Goal: Task Accomplishment & Management: Manage account settings

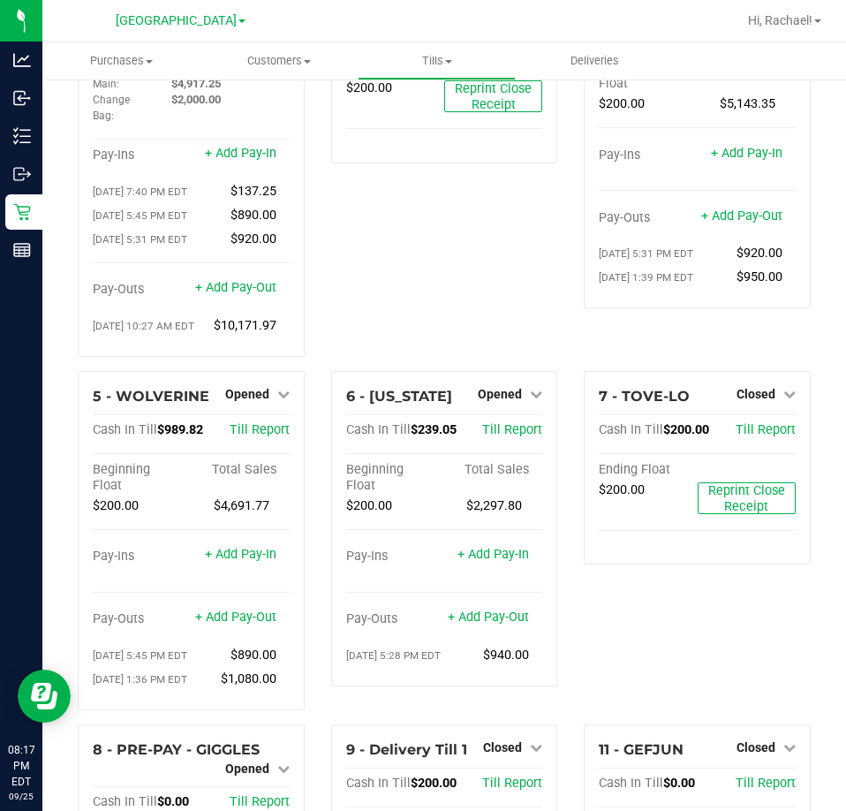
scroll to position [177, 0]
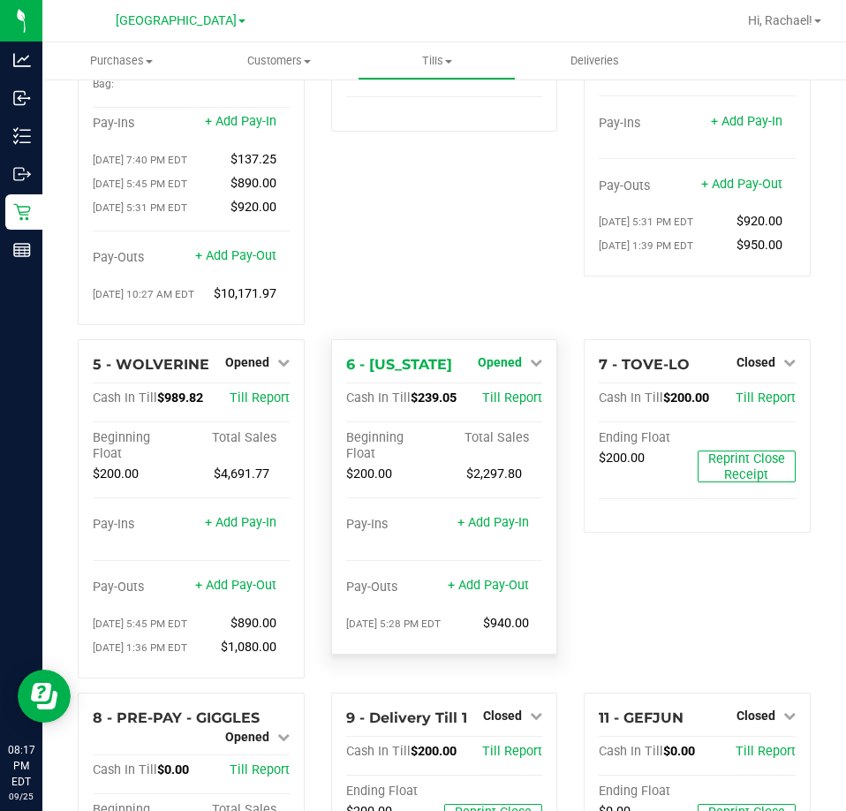
click at [503, 369] on span "Opened" at bounding box center [500, 362] width 44 height 14
click at [486, 403] on link "Close Till" at bounding box center [503, 398] width 48 height 14
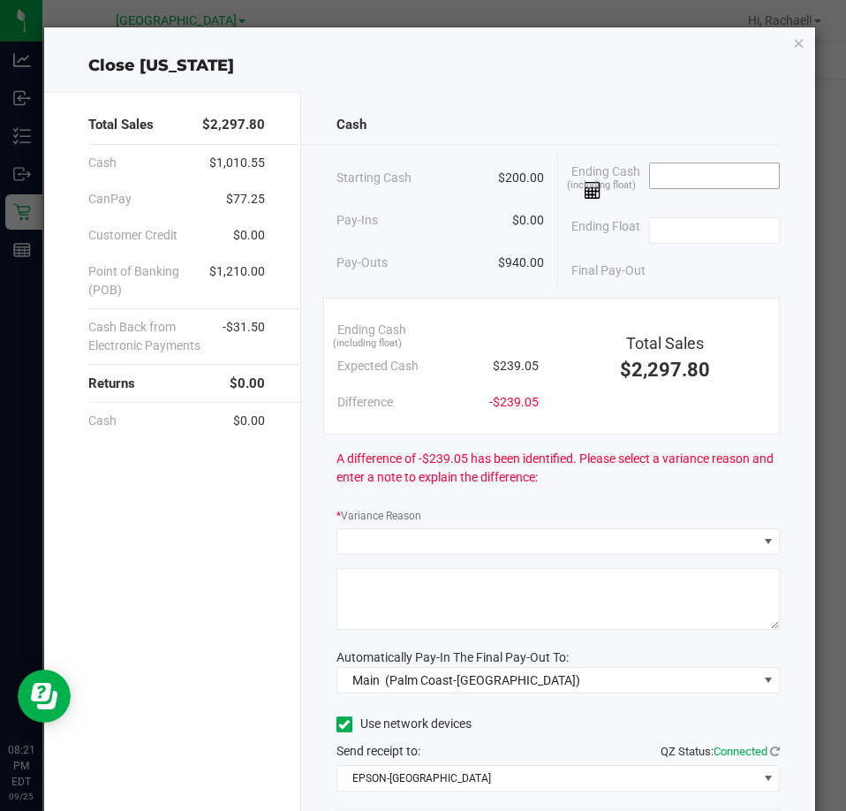
click at [650, 174] on input at bounding box center [715, 175] width 130 height 25
type input "$237.30"
click at [740, 230] on input at bounding box center [715, 230] width 130 height 25
type input "$200.00"
click at [690, 253] on div "Final Pay-Out $37.30" at bounding box center [675, 271] width 208 height 36
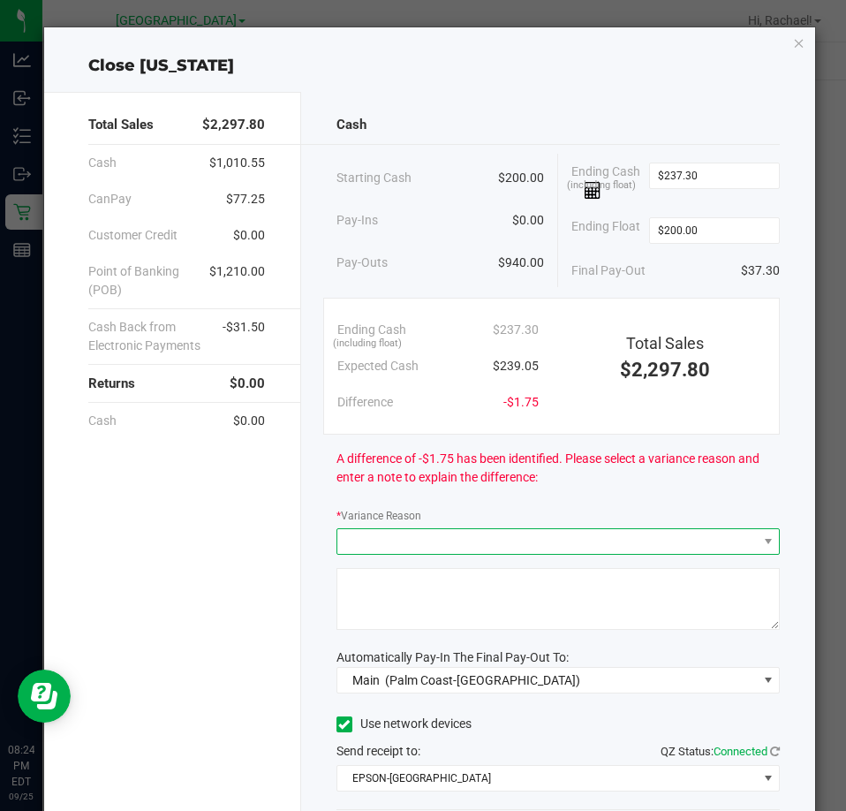
click at [459, 541] on span at bounding box center [547, 541] width 420 height 25
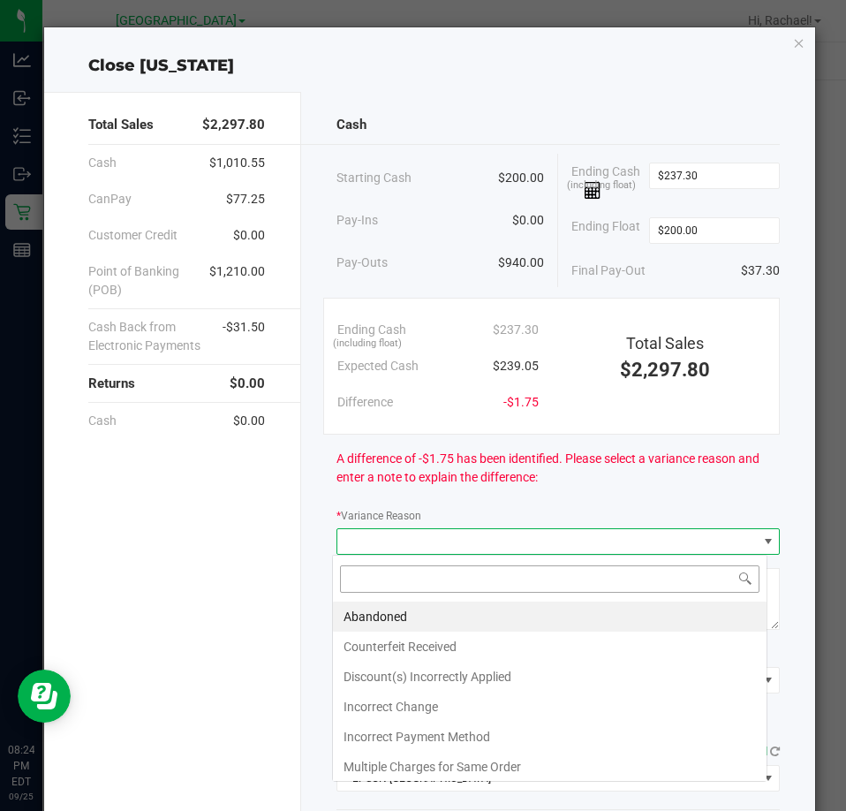
scroll to position [26, 436]
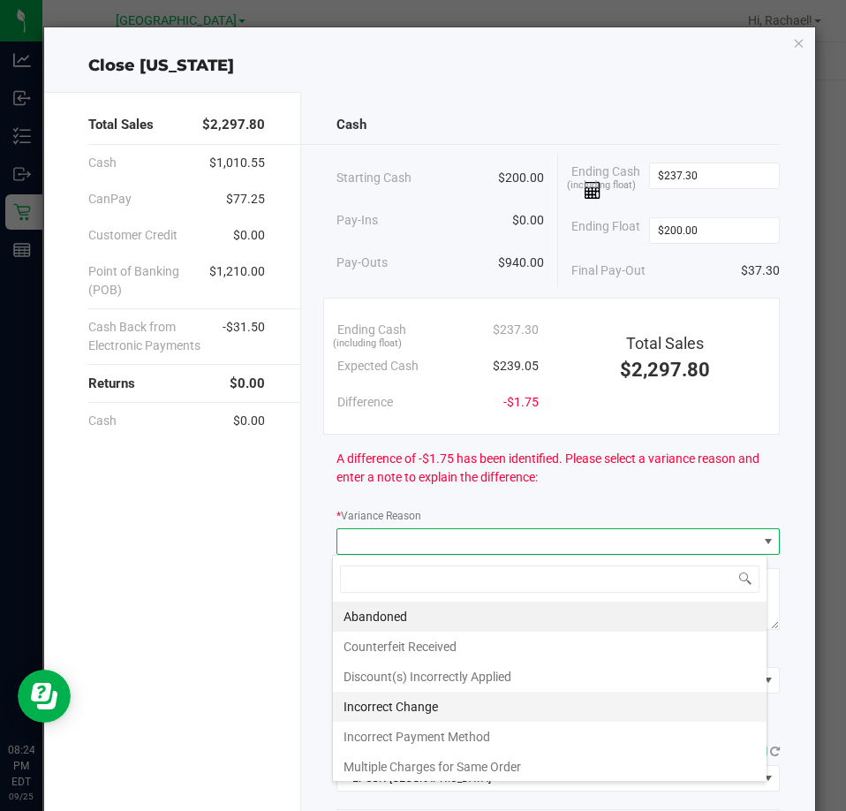
click at [432, 701] on li "Incorrect Change" at bounding box center [550, 707] width 434 height 30
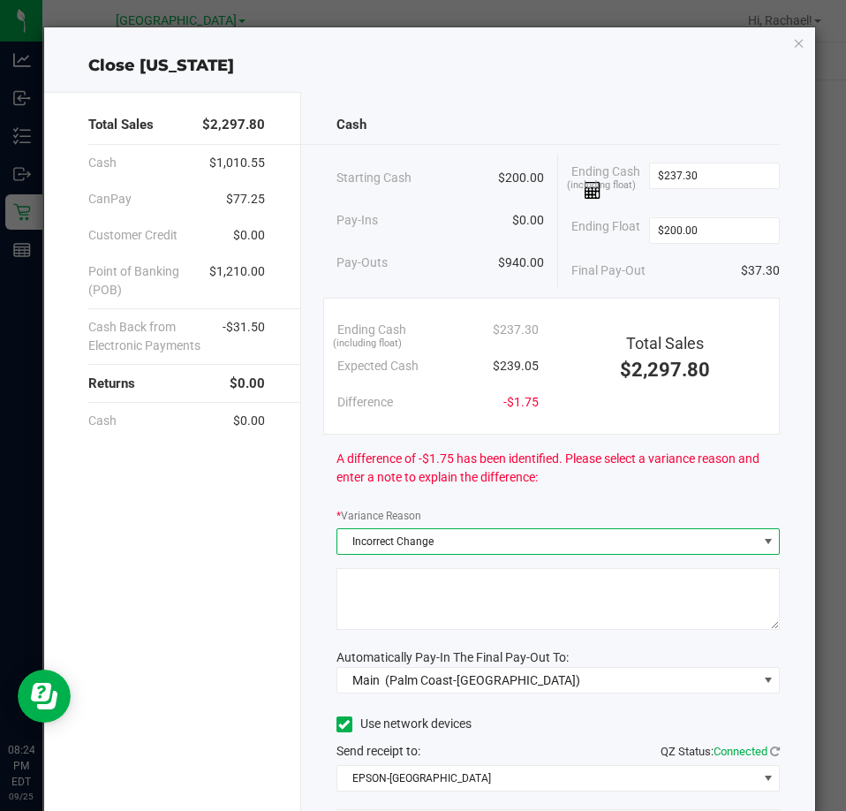
click at [430, 594] on textarea at bounding box center [558, 599] width 443 height 62
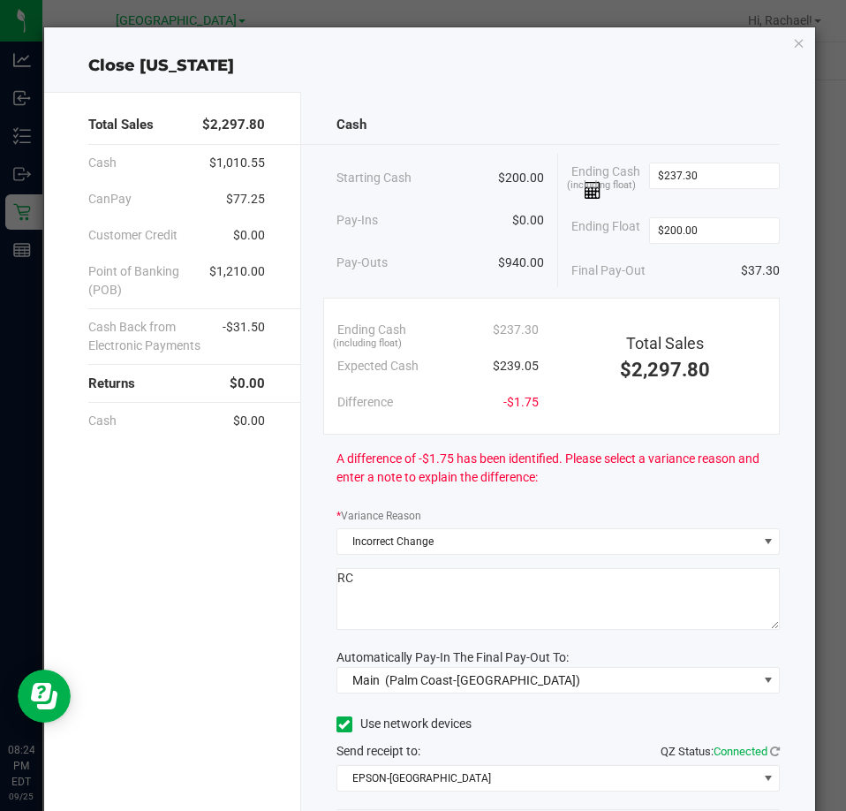
scroll to position [88, 0]
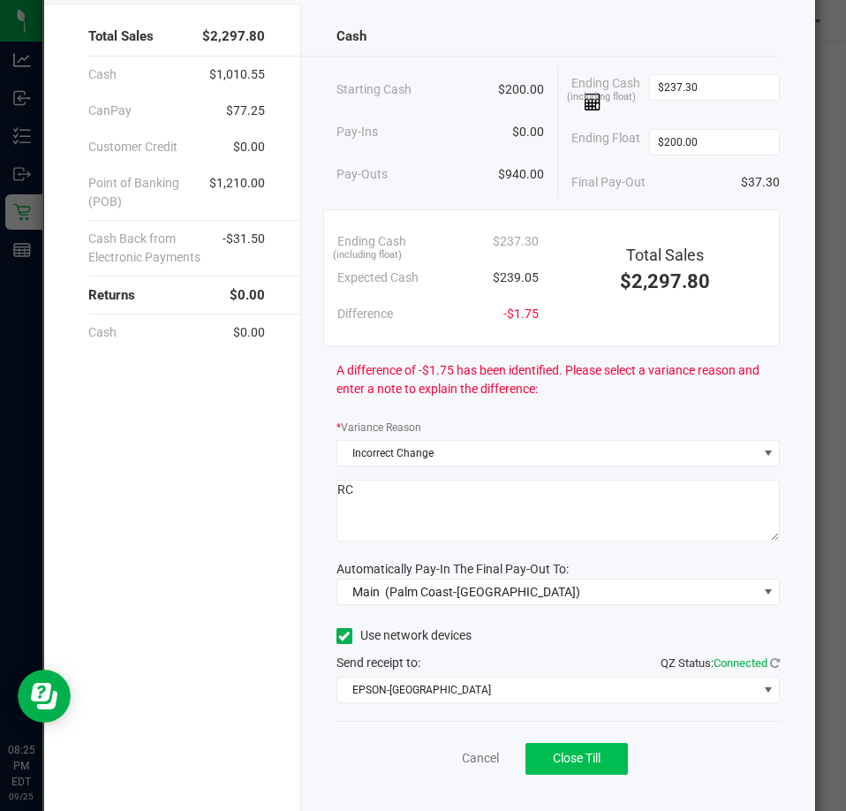
type textarea "RC"
click at [582, 760] on span "Close Till" at bounding box center [577, 758] width 48 height 14
click at [441, 759] on link "Dismiss" at bounding box center [441, 758] width 42 height 19
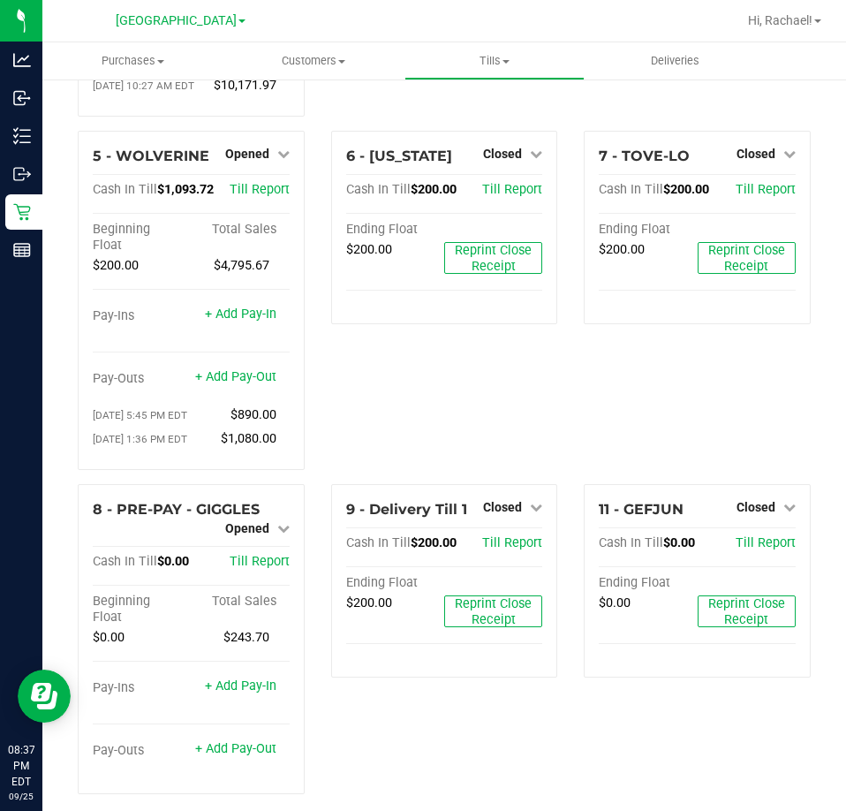
scroll to position [403, 0]
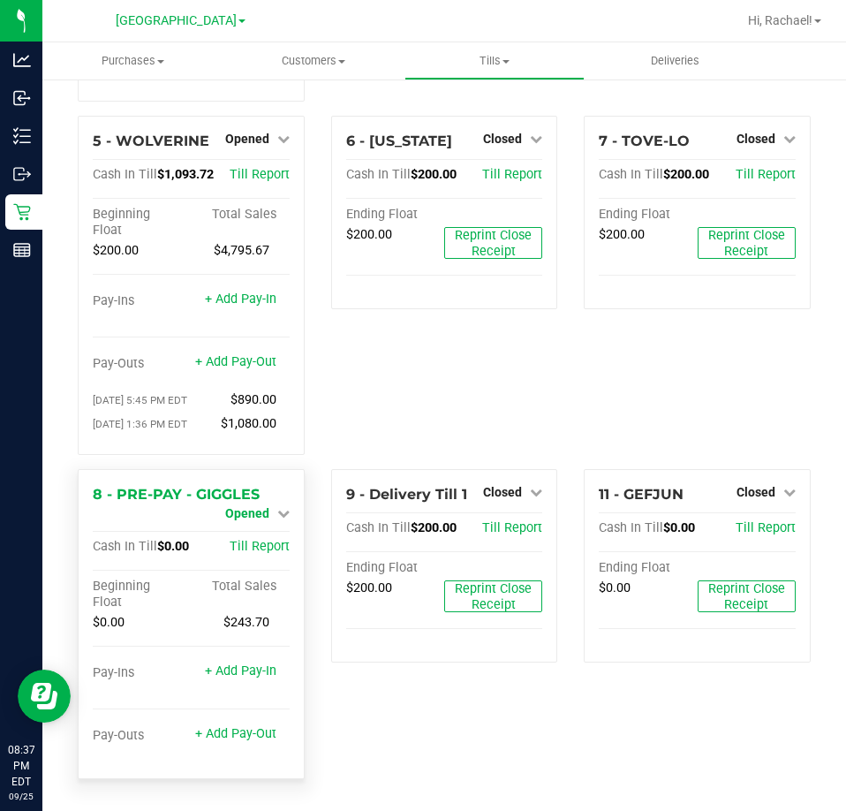
click at [254, 518] on span "Opened" at bounding box center [247, 513] width 44 height 14
click at [250, 537] on div "Close Till" at bounding box center [249, 529] width 131 height 22
click at [248, 531] on link "Close Till" at bounding box center [249, 528] width 48 height 14
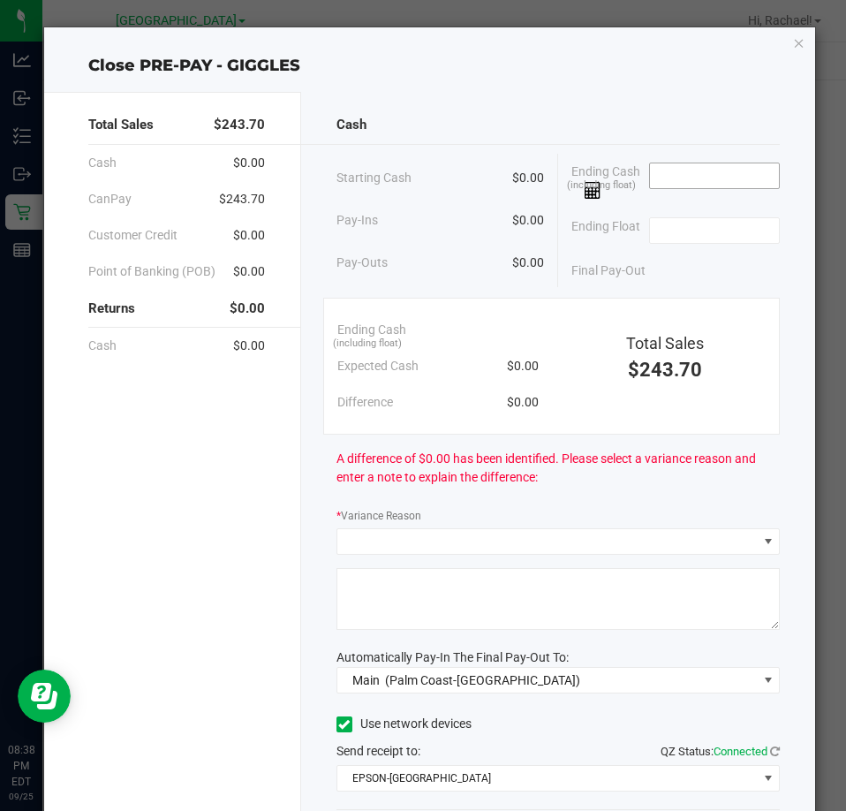
click at [732, 180] on input at bounding box center [715, 175] width 130 height 25
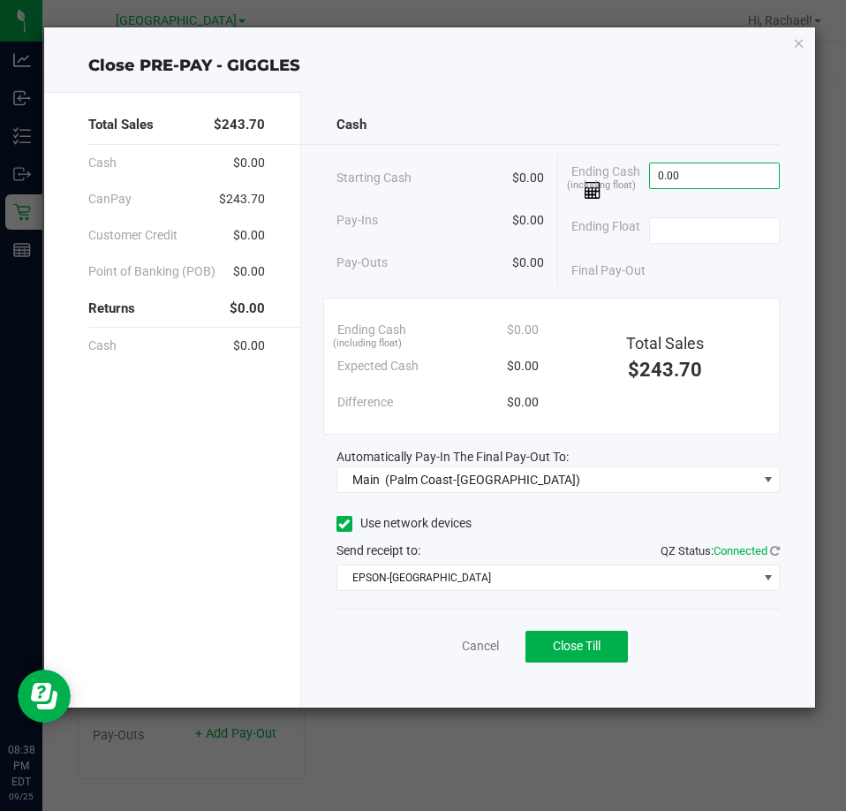
type input "$0.00"
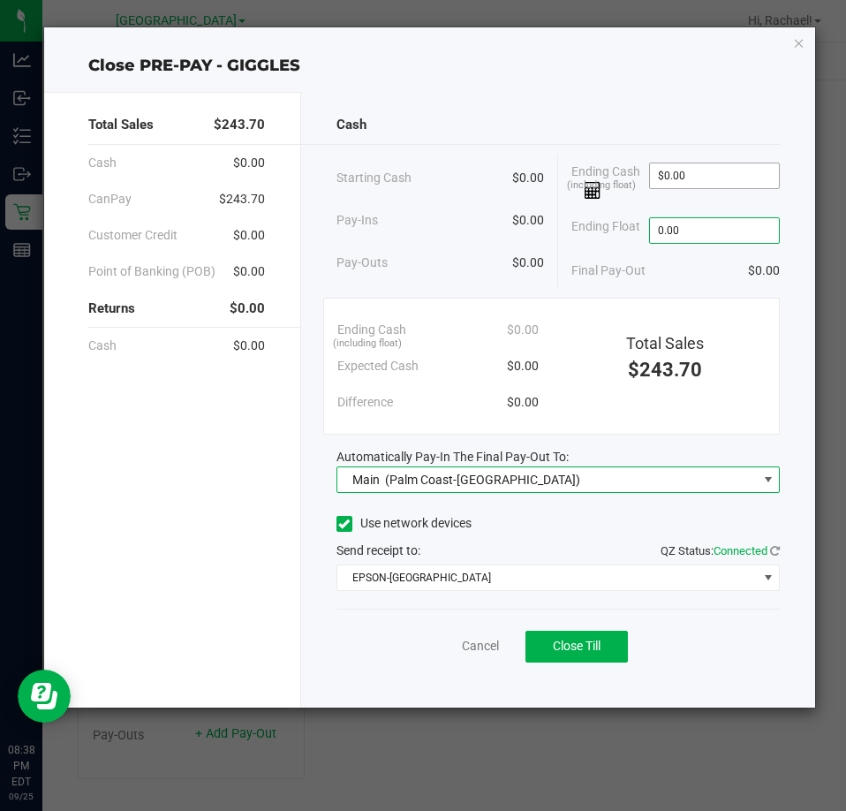
type input "$0.00"
click at [578, 635] on button "Close Till" at bounding box center [577, 647] width 102 height 32
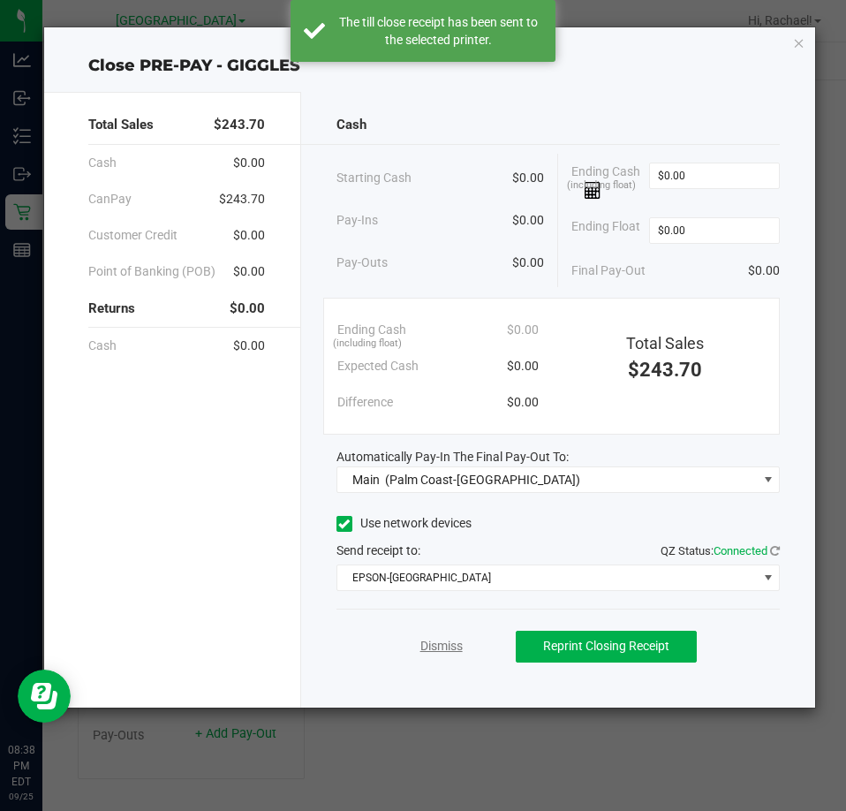
click at [449, 649] on link "Dismiss" at bounding box center [441, 646] width 42 height 19
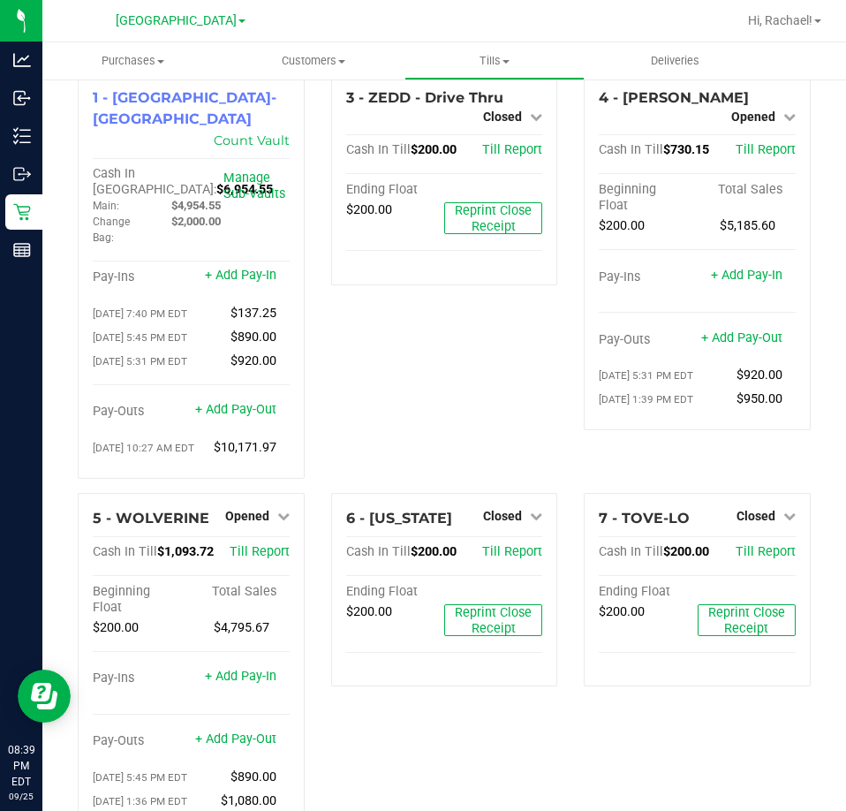
scroll to position [0, 0]
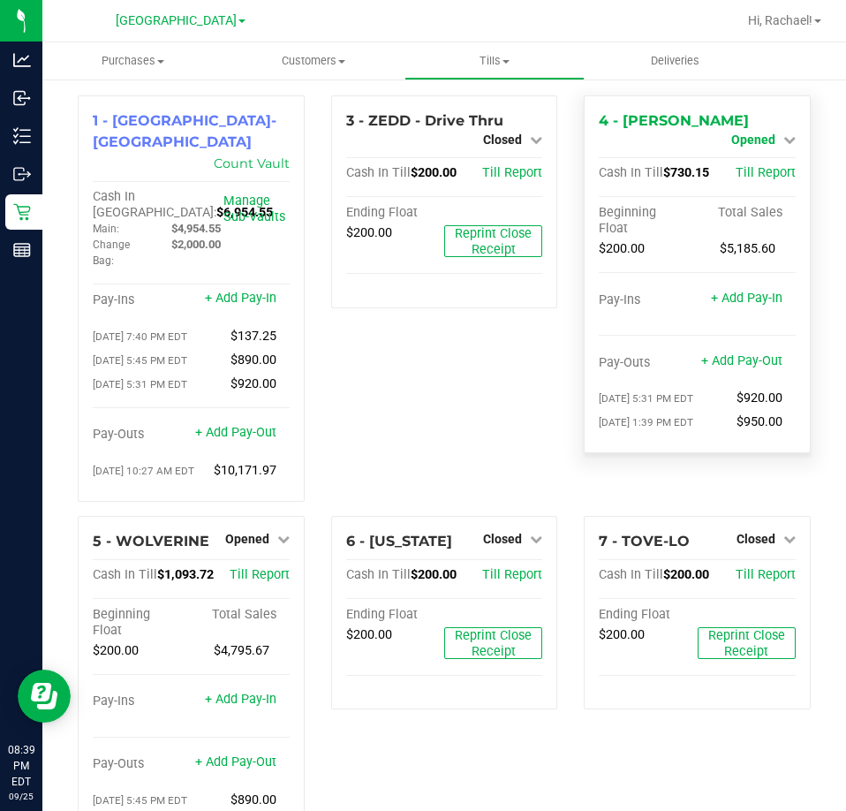
click at [731, 132] on span "Opened" at bounding box center [753, 139] width 44 height 14
click at [735, 148] on link "Close Till" at bounding box center [755, 155] width 48 height 14
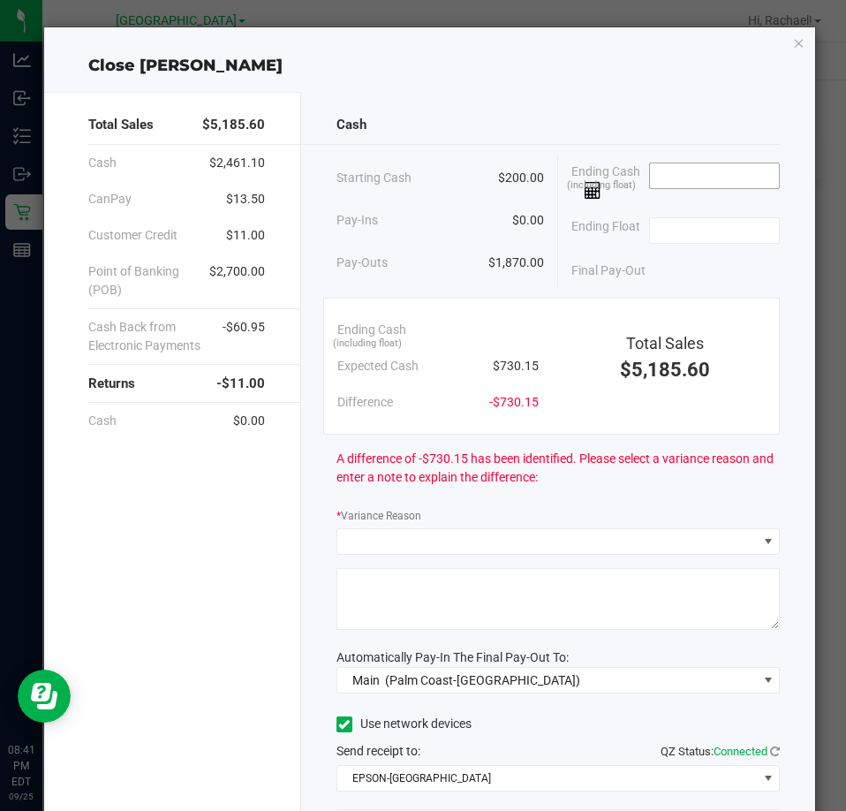
drag, startPoint x: 703, startPoint y: 163, endPoint x: 705, endPoint y: 174, distance: 10.7
click at [702, 165] on input at bounding box center [715, 175] width 130 height 25
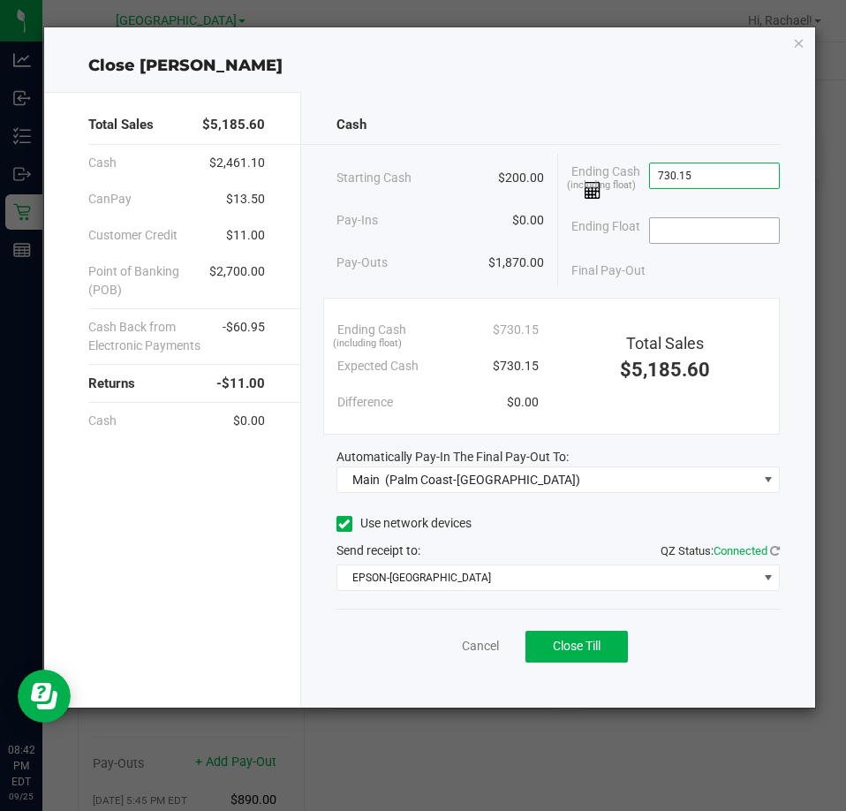
type input "$730.15"
click at [698, 238] on input at bounding box center [715, 230] width 130 height 25
type input "$200.00"
click at [687, 283] on div "Final Pay-Out $530.15" at bounding box center [675, 271] width 208 height 36
click at [566, 639] on span "Close Till" at bounding box center [577, 646] width 48 height 14
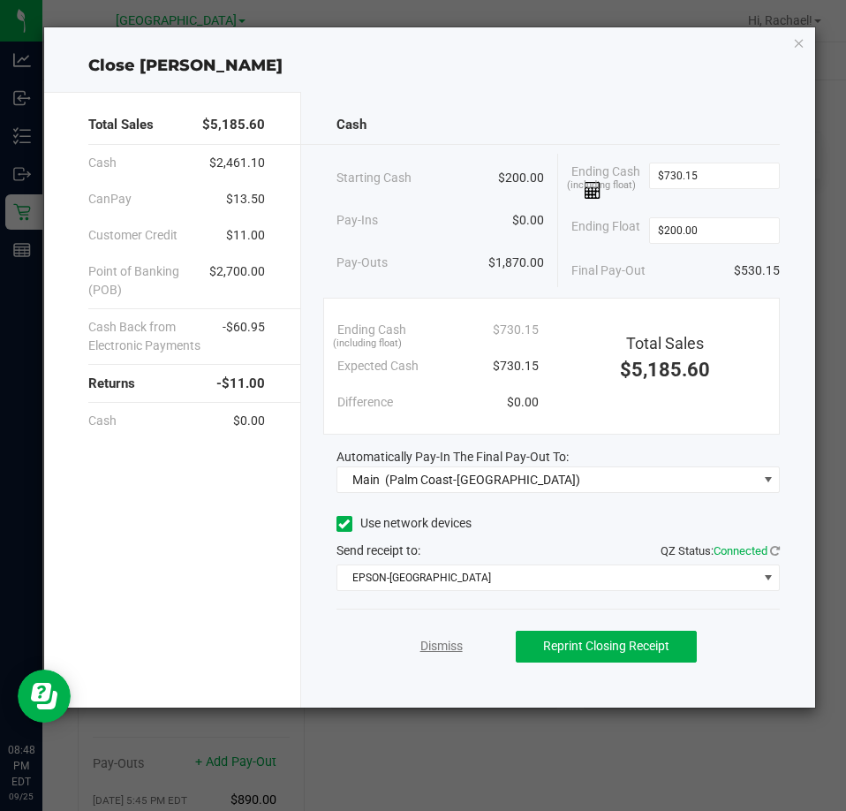
click at [438, 650] on link "Dismiss" at bounding box center [441, 646] width 42 height 19
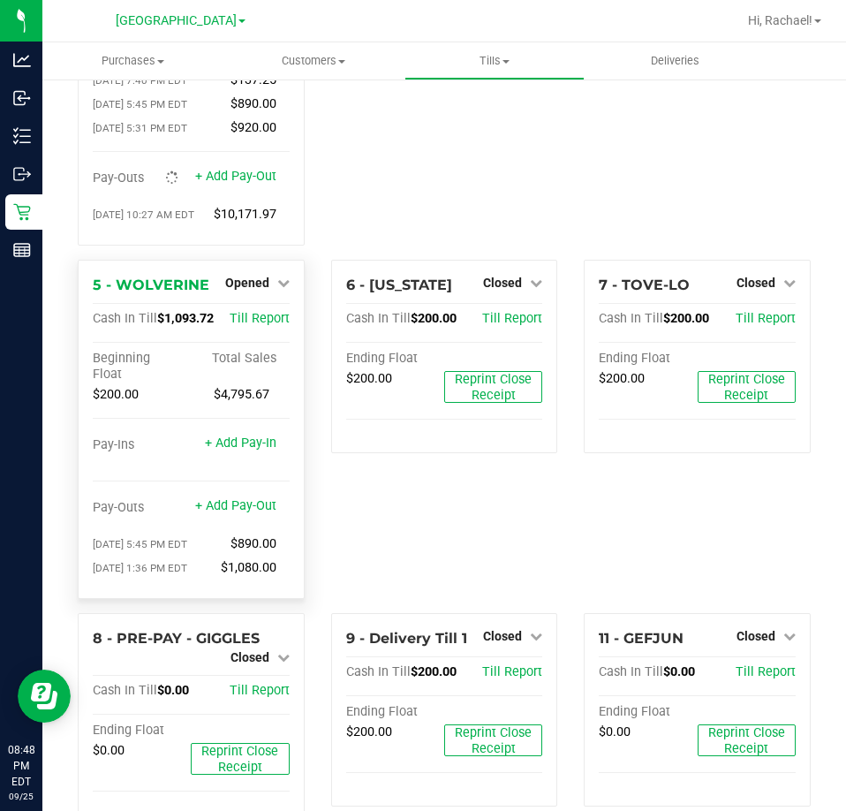
scroll to position [265, 0]
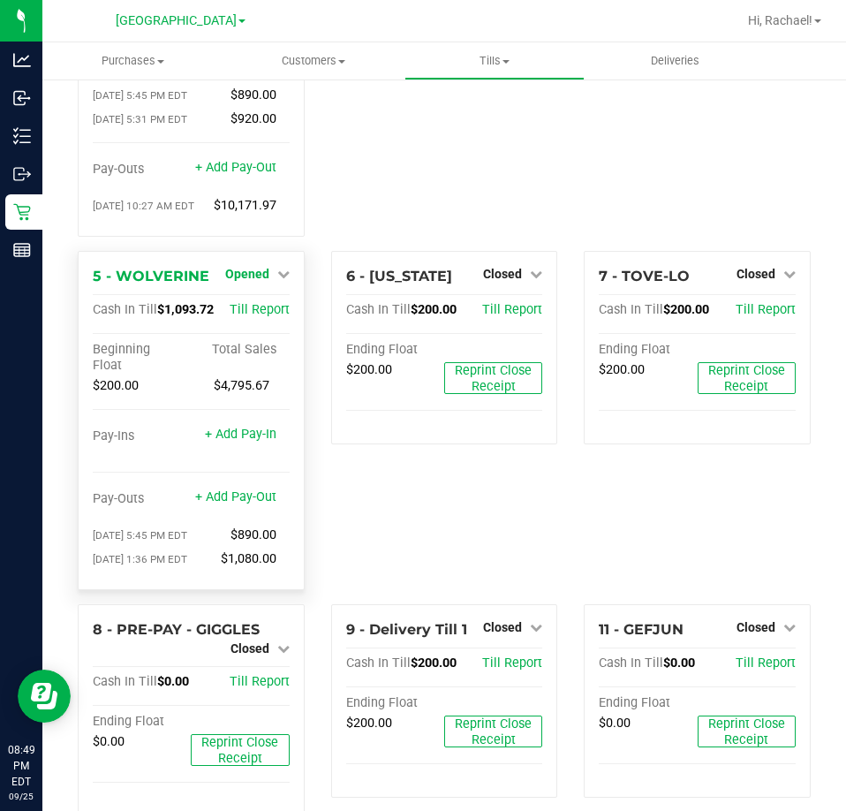
click at [248, 272] on span "Opened" at bounding box center [247, 274] width 44 height 14
click at [247, 307] on link "Close Till" at bounding box center [249, 310] width 48 height 14
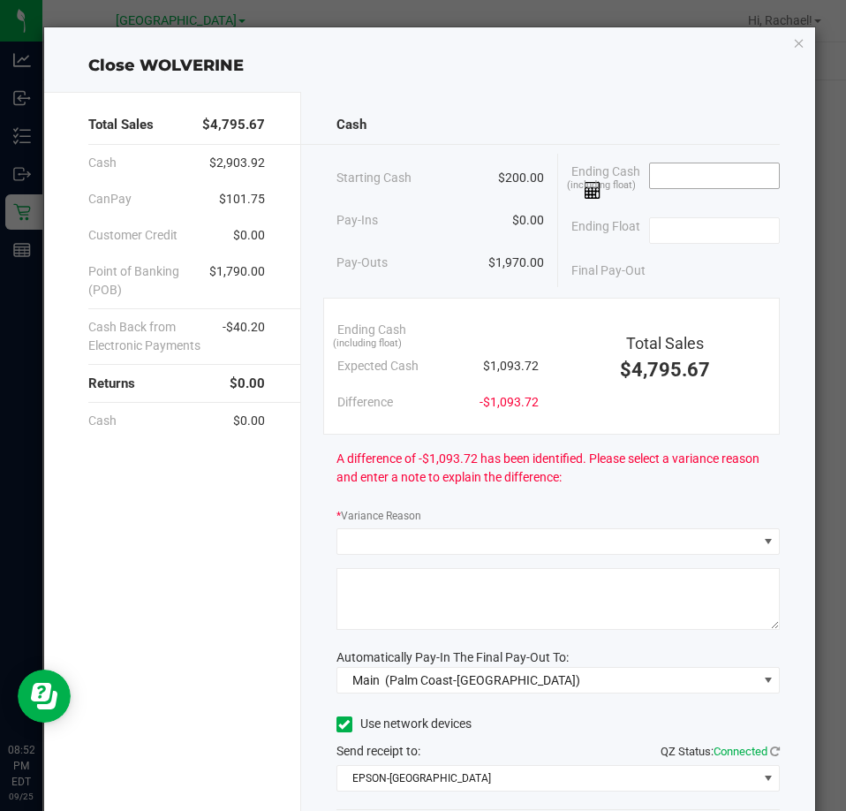
click at [698, 175] on input at bounding box center [715, 175] width 130 height 25
type input "$1,098.72"
click at [685, 234] on input at bounding box center [715, 230] width 130 height 25
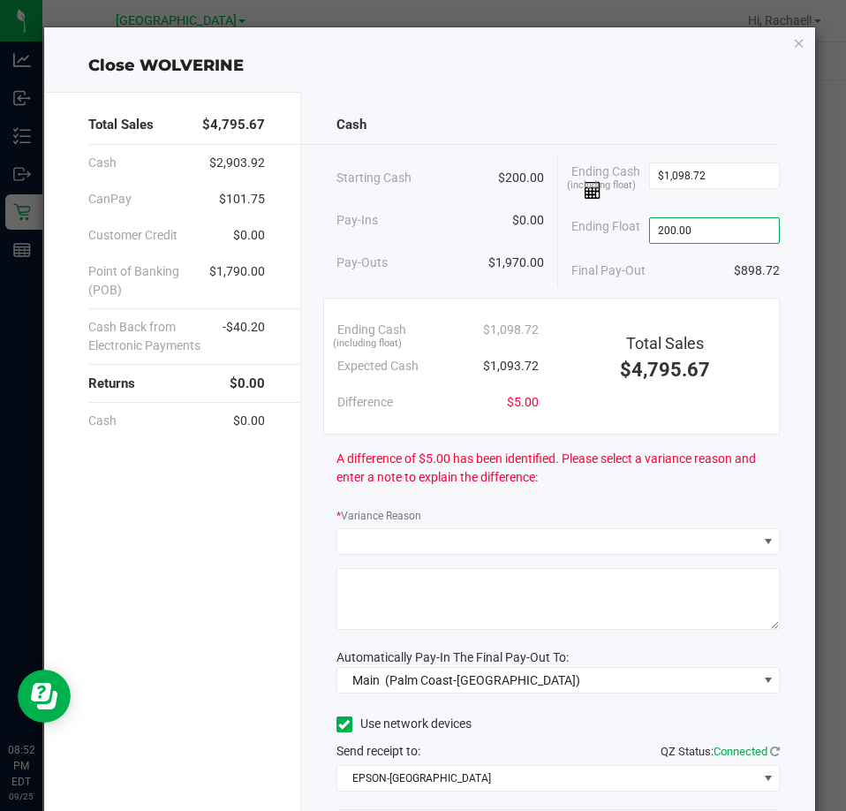
type input "$200.00"
click at [680, 270] on div "Final Pay-Out $898.72" at bounding box center [675, 271] width 208 height 36
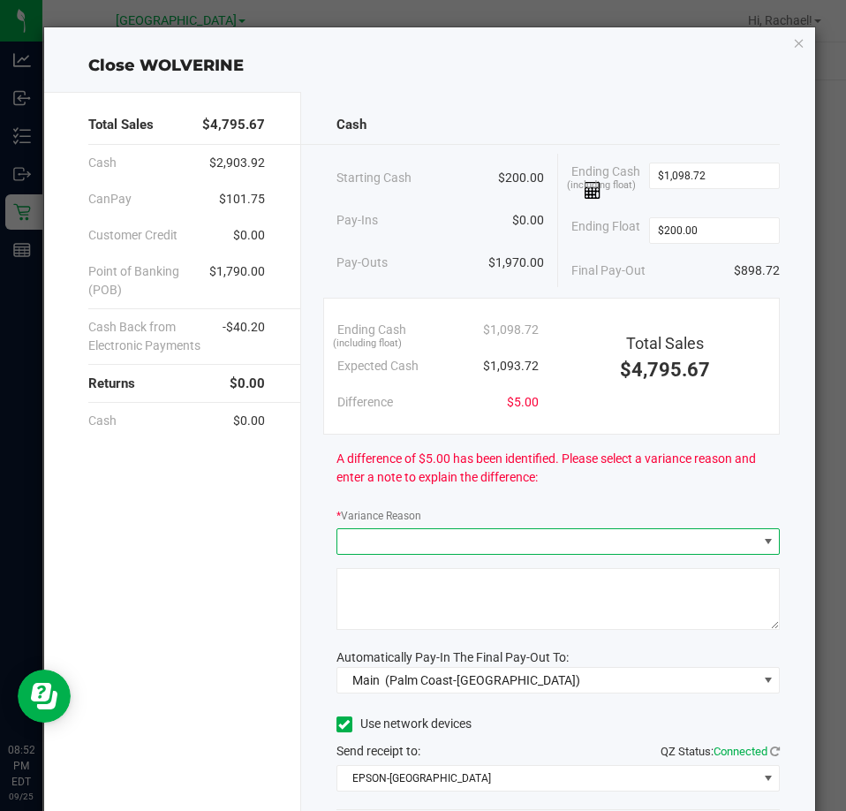
click at [422, 535] on span at bounding box center [547, 541] width 420 height 25
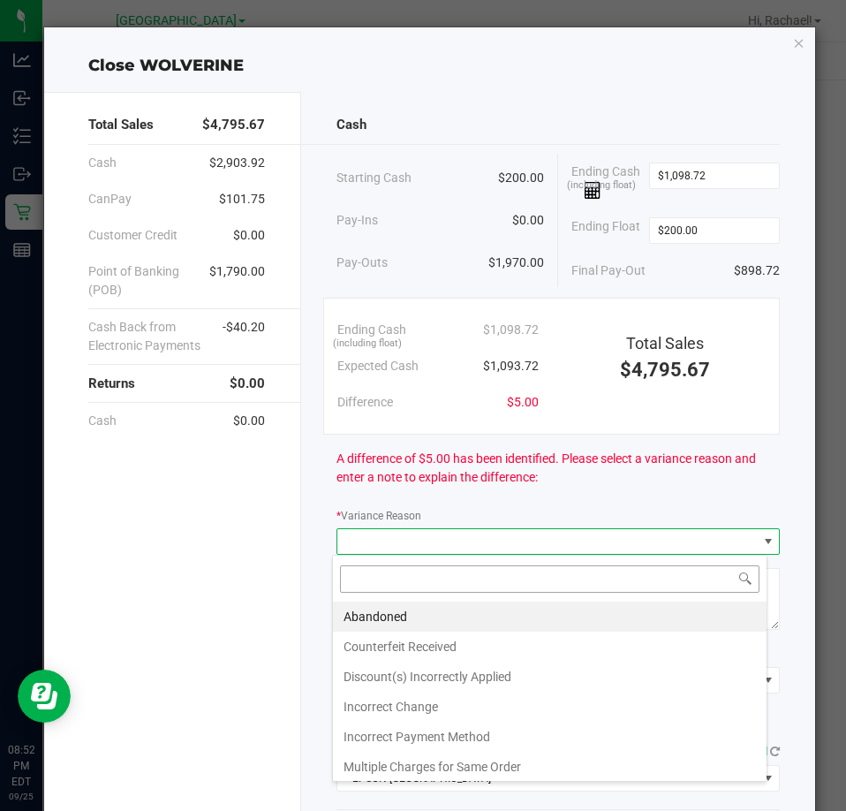
scroll to position [26, 436]
click at [393, 609] on li "Abandoned" at bounding box center [550, 616] width 434 height 30
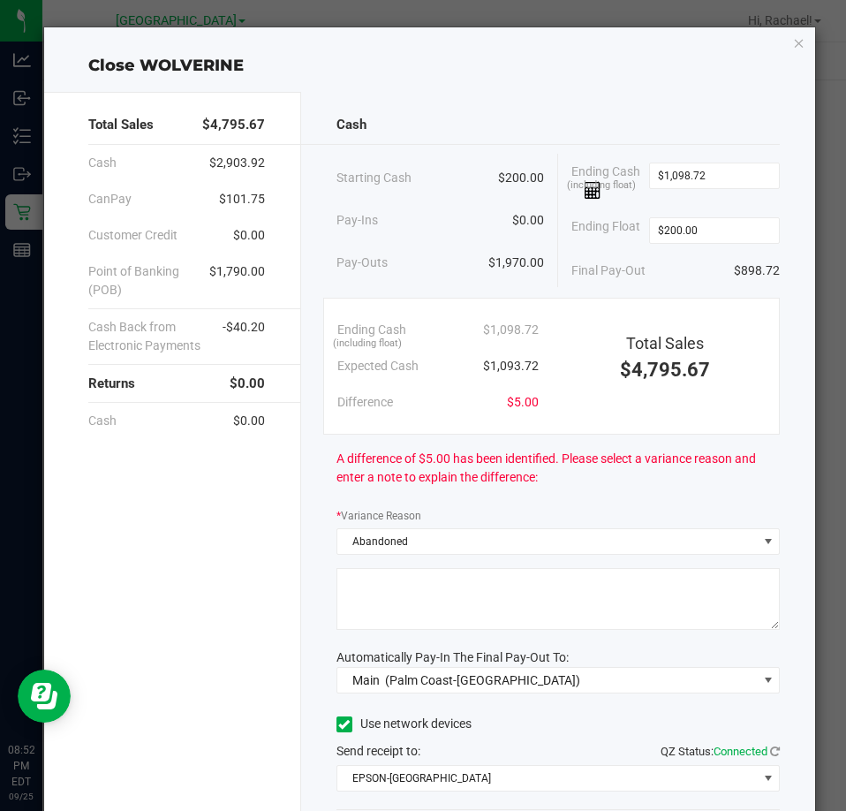
click at [388, 600] on textarea at bounding box center [558, 599] width 443 height 62
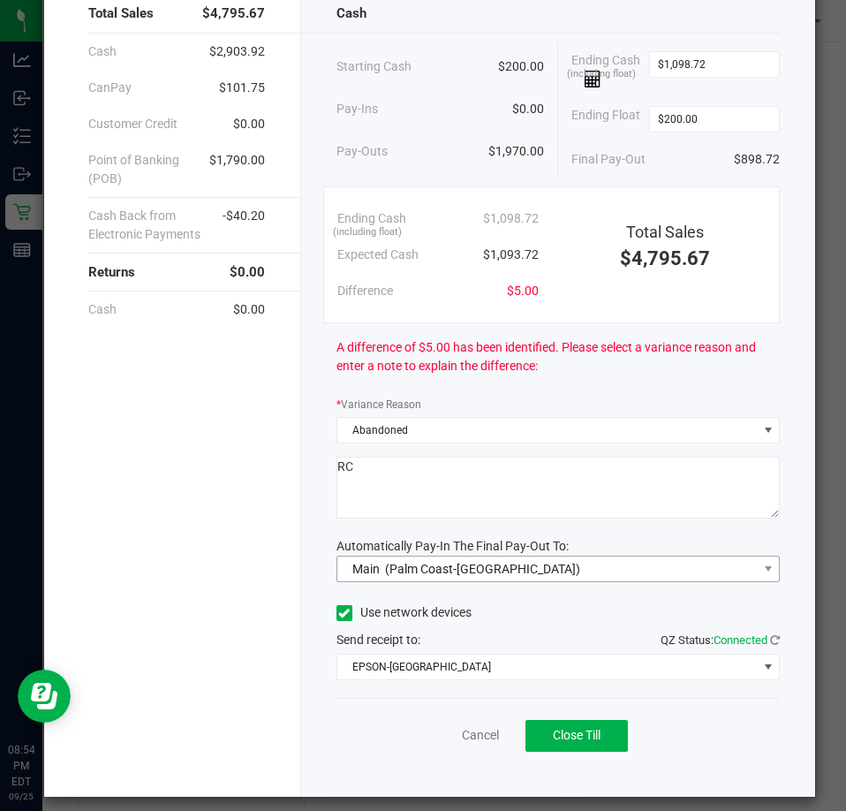
scroll to position [125, 0]
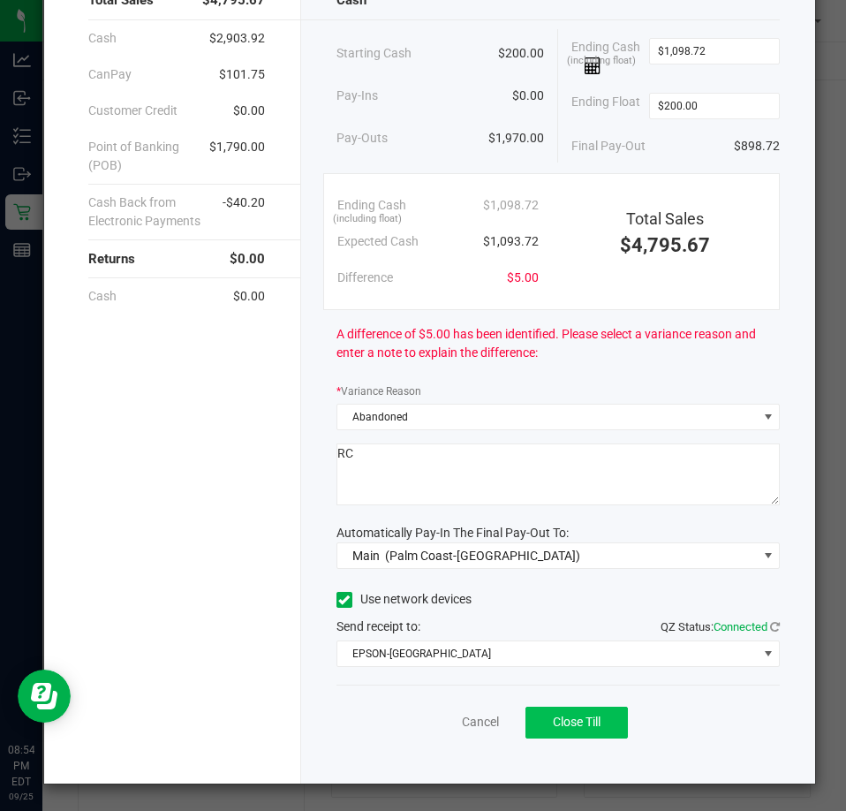
type textarea "RC"
click at [585, 721] on span "Close Till" at bounding box center [577, 722] width 48 height 14
click at [420, 721] on link "Dismiss" at bounding box center [441, 722] width 42 height 19
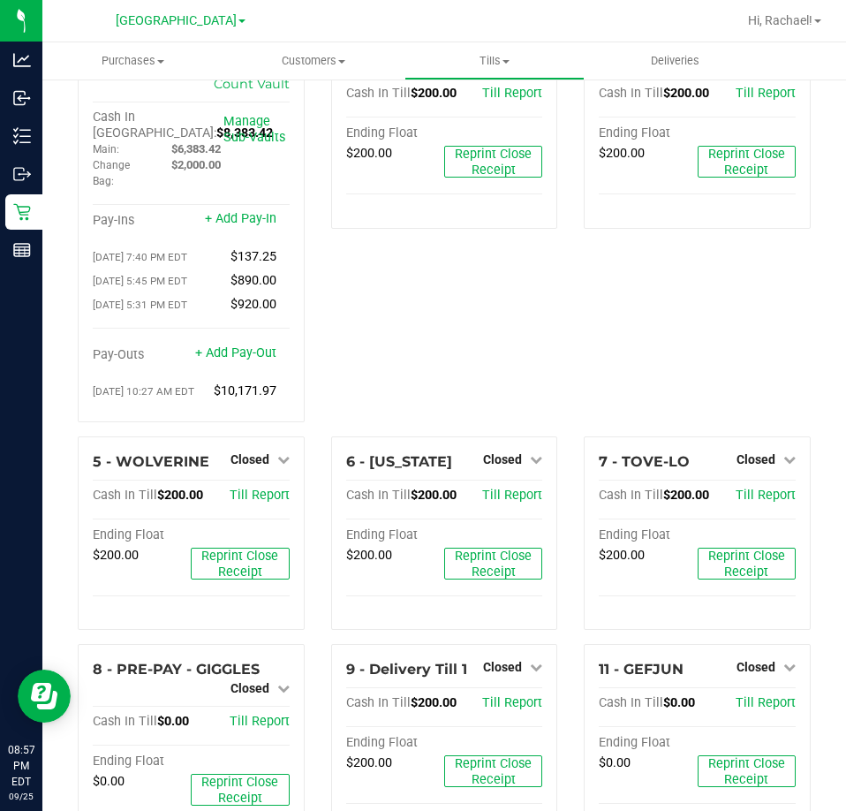
scroll to position [0, 0]
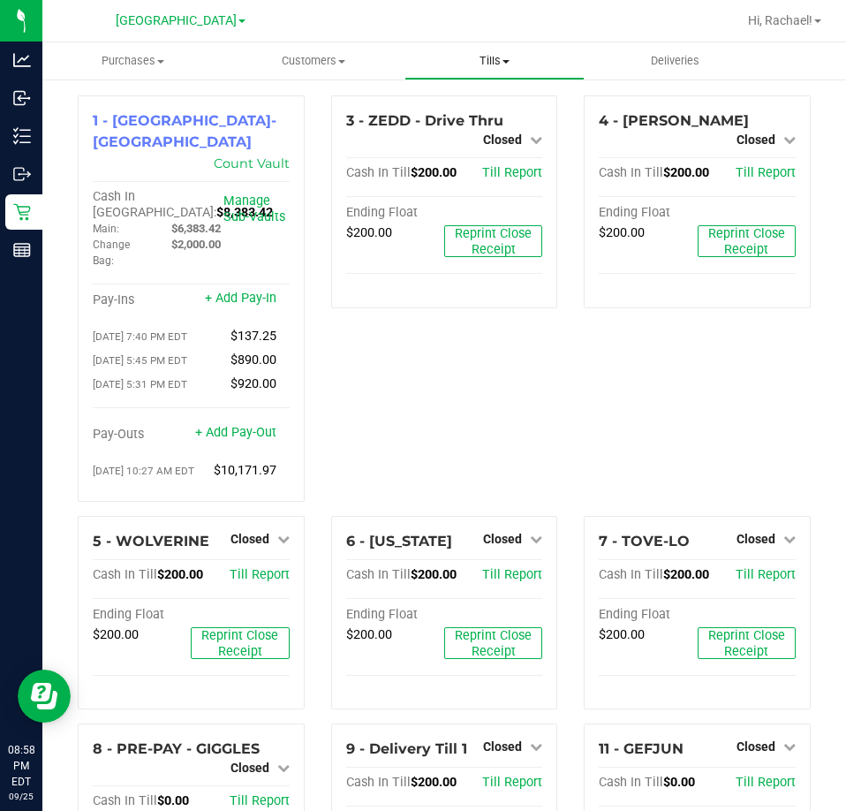
click at [506, 60] on span at bounding box center [506, 62] width 7 height 4
click at [476, 125] on span "Reconcile e-payments" at bounding box center [493, 127] width 176 height 15
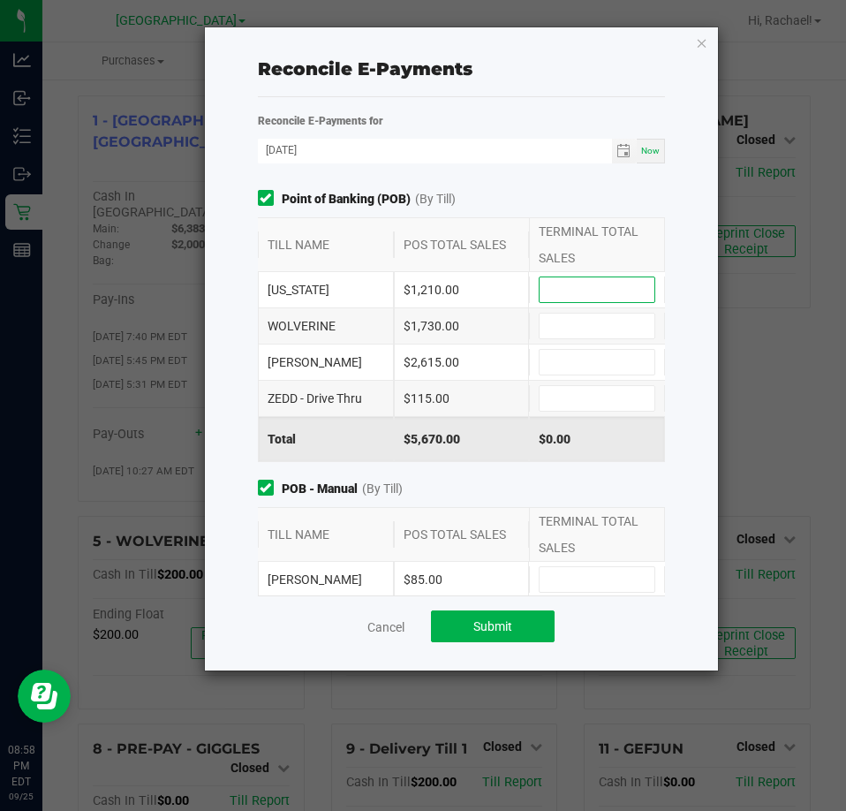
click at [603, 285] on input at bounding box center [597, 289] width 115 height 25
type input "$1,210.00"
type input "$1,730.00"
type input "$2,615.00"
type input "$115.00"
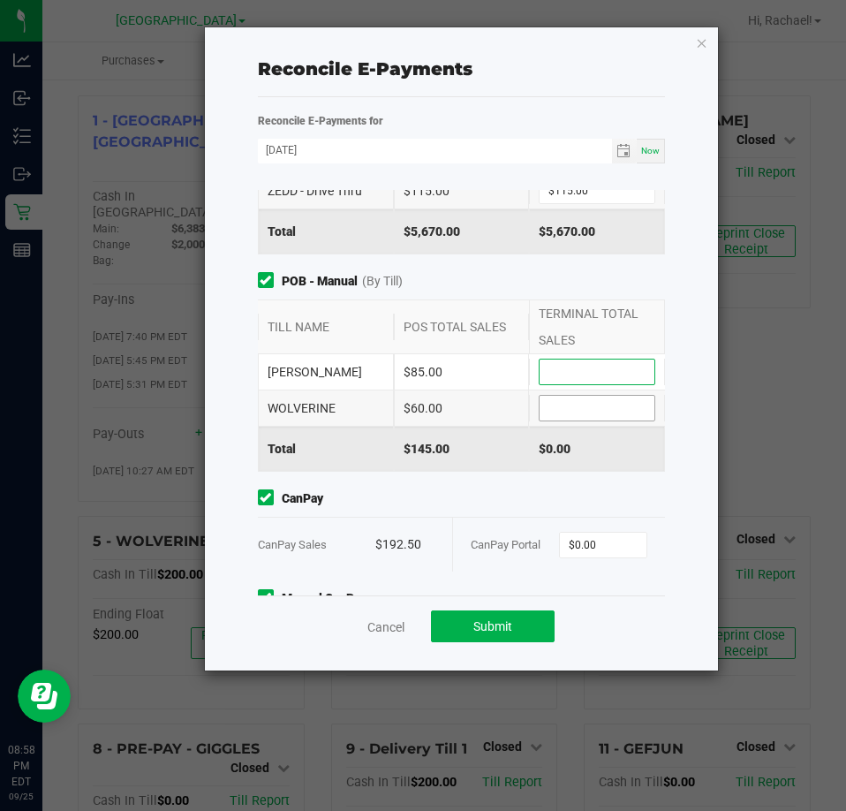
scroll to position [265, 0]
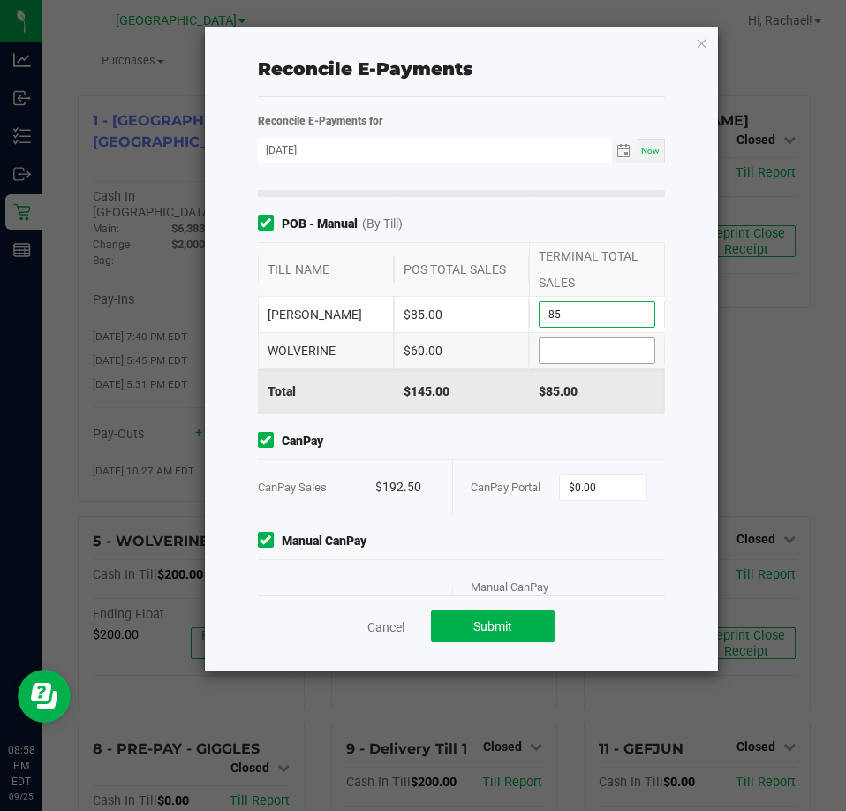
type input "$85.00"
type input "$60.00"
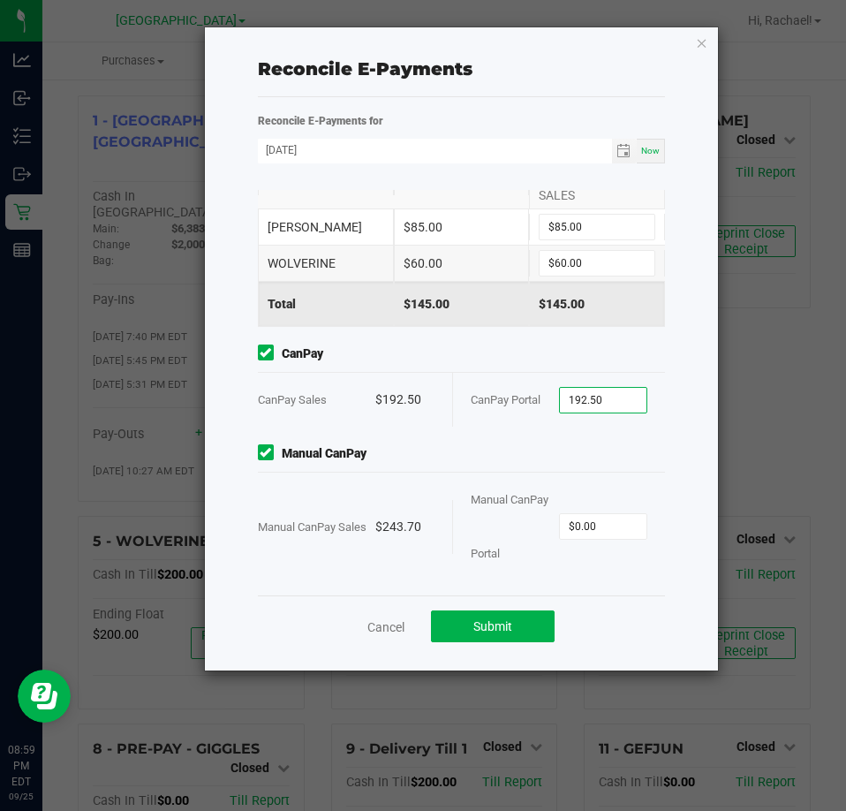
type input "$192.50"
type input "$243.70"
click at [509, 621] on span "Submit" at bounding box center [492, 626] width 39 height 14
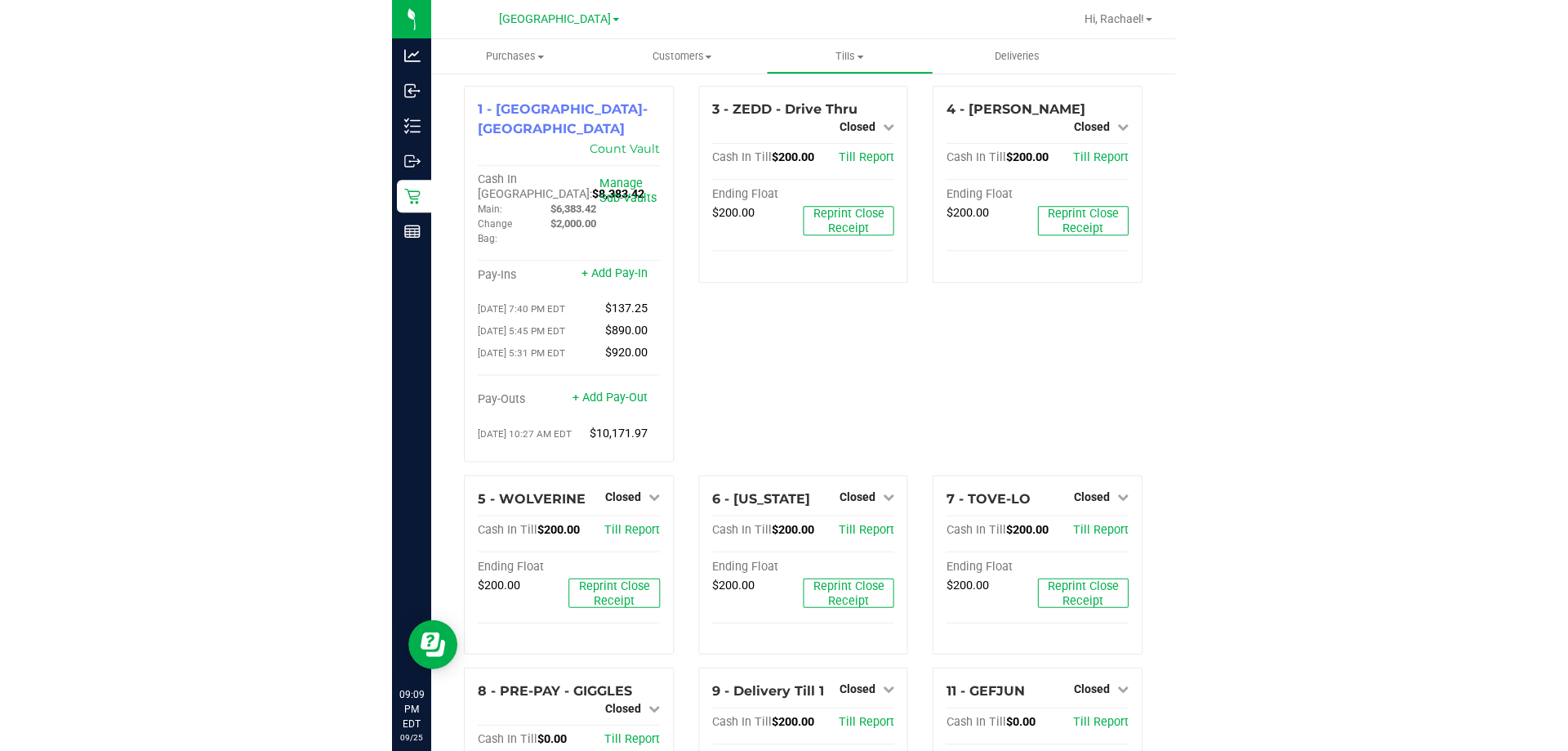
scroll to position [0, 0]
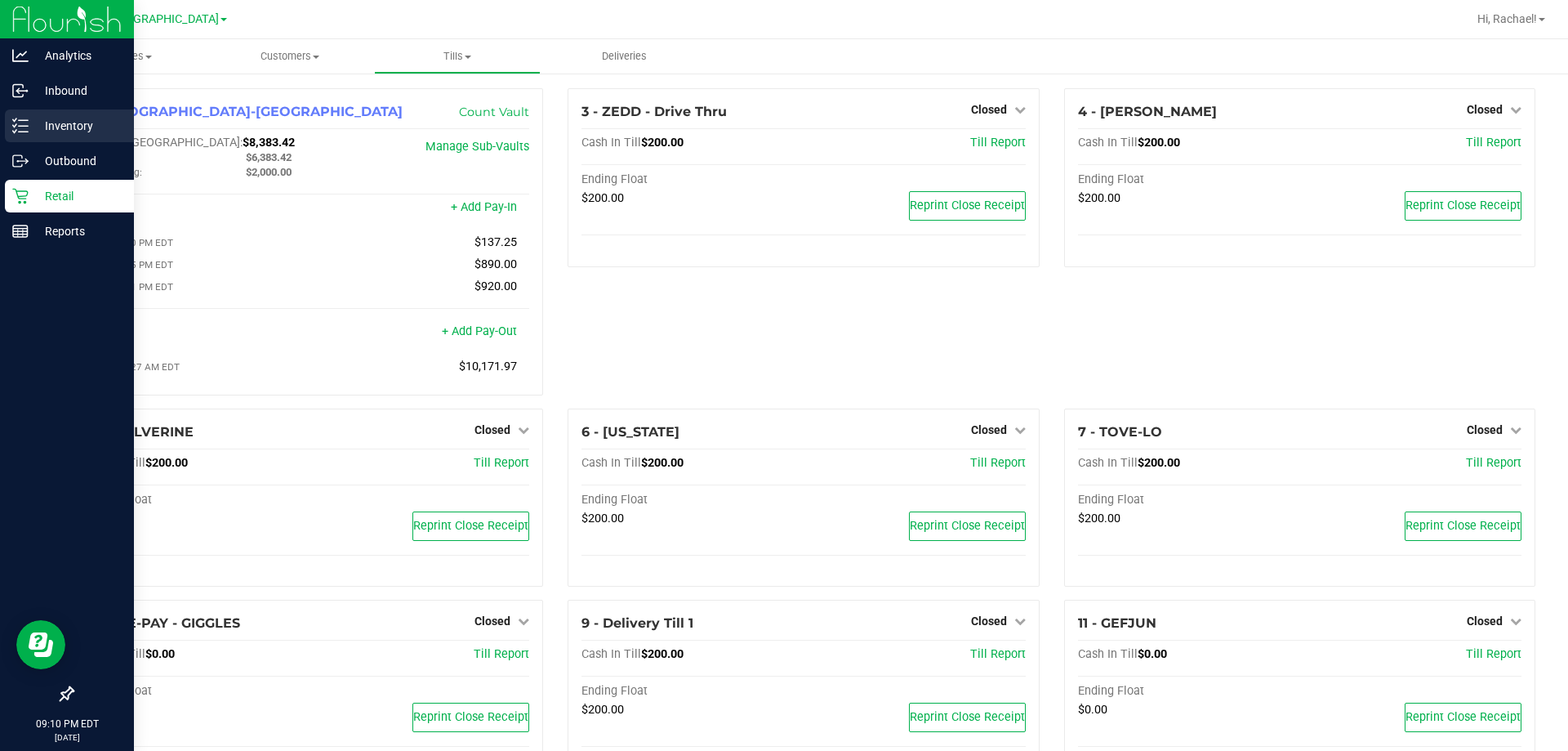
click at [65, 117] on p "Inventory" at bounding box center [78, 125] width 98 height 19
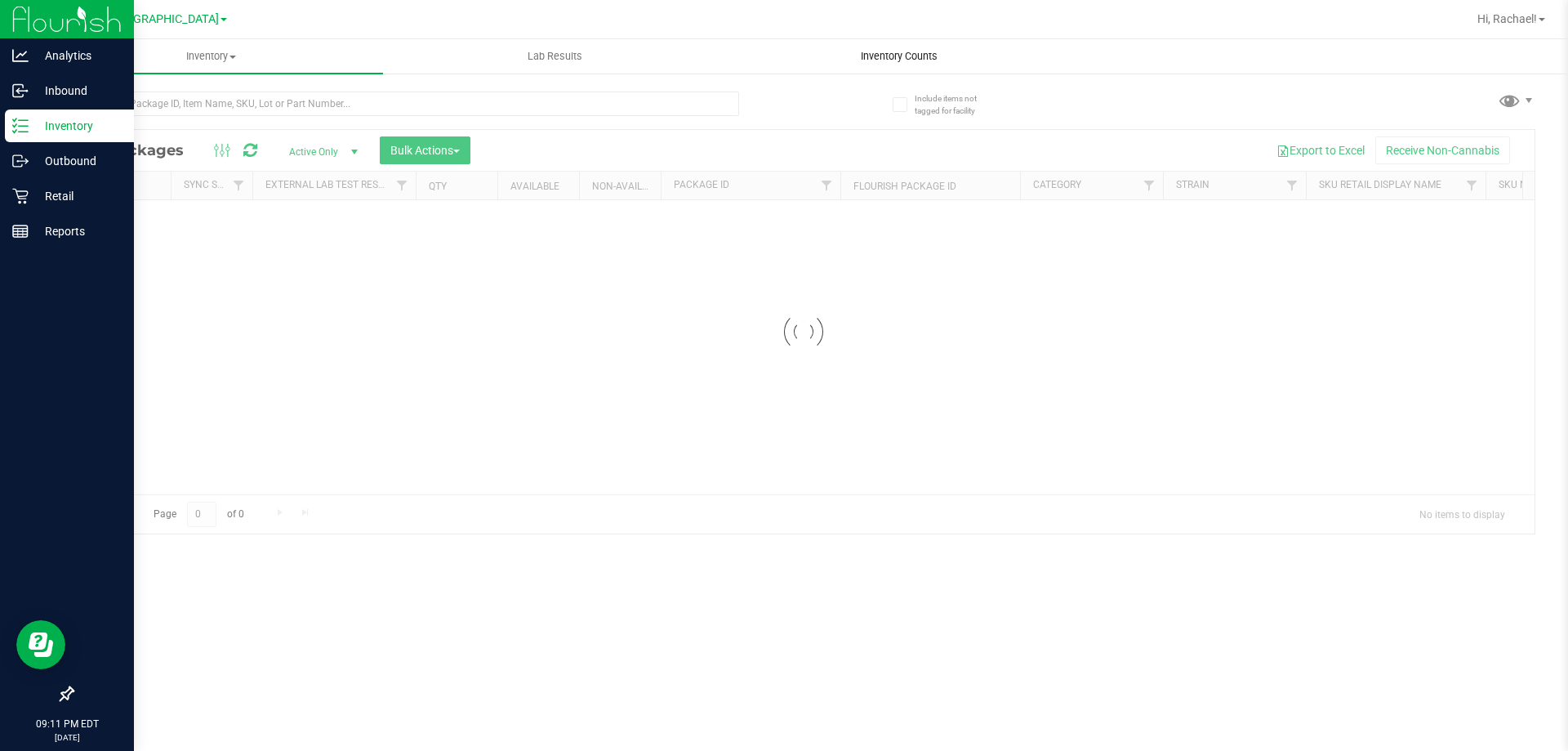
click at [781, 54] on span "Inventory Counts" at bounding box center [899, 56] width 121 height 15
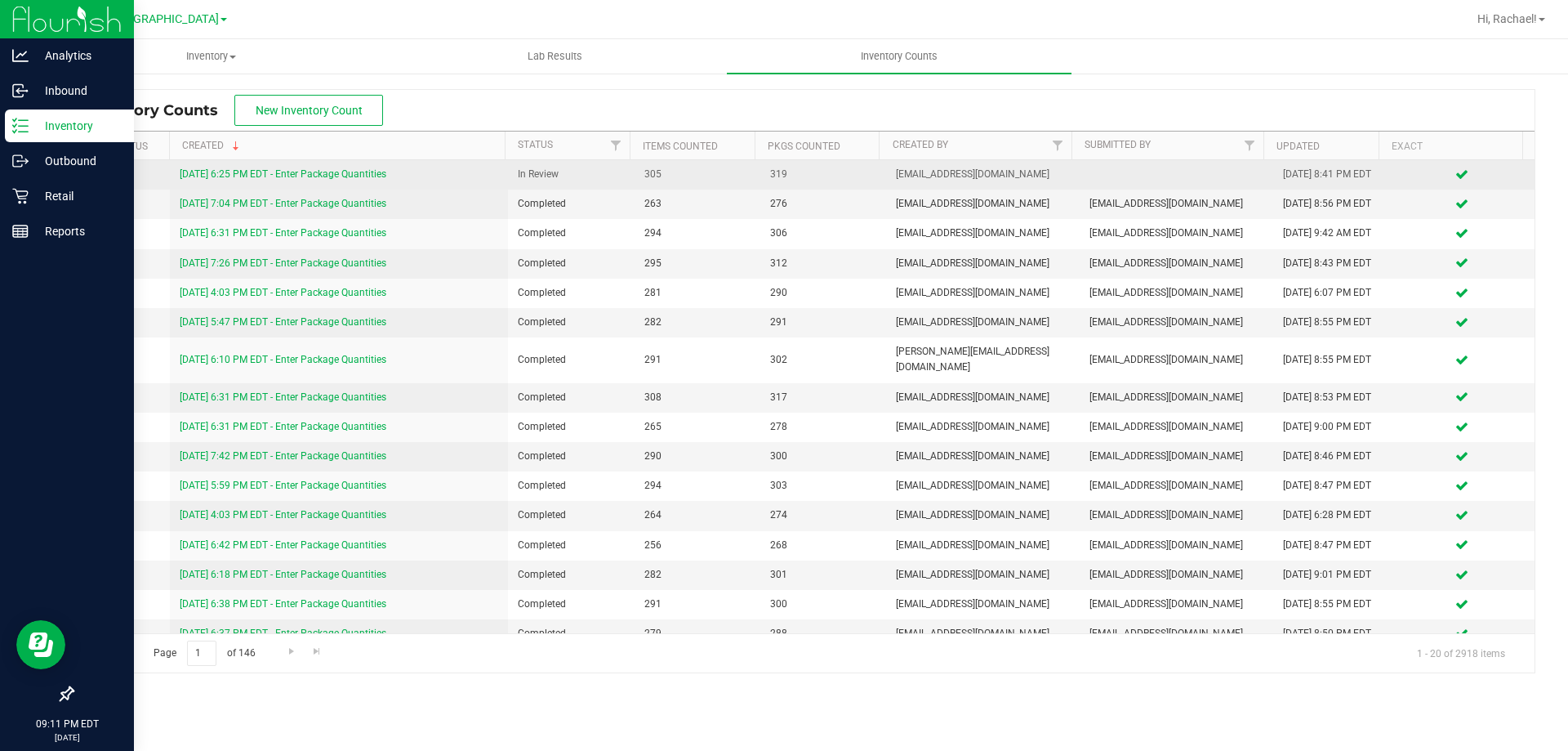
click at [344, 173] on link "9/25/25 6:25 PM EDT - Enter Package Quantities" at bounding box center [282, 174] width 206 height 11
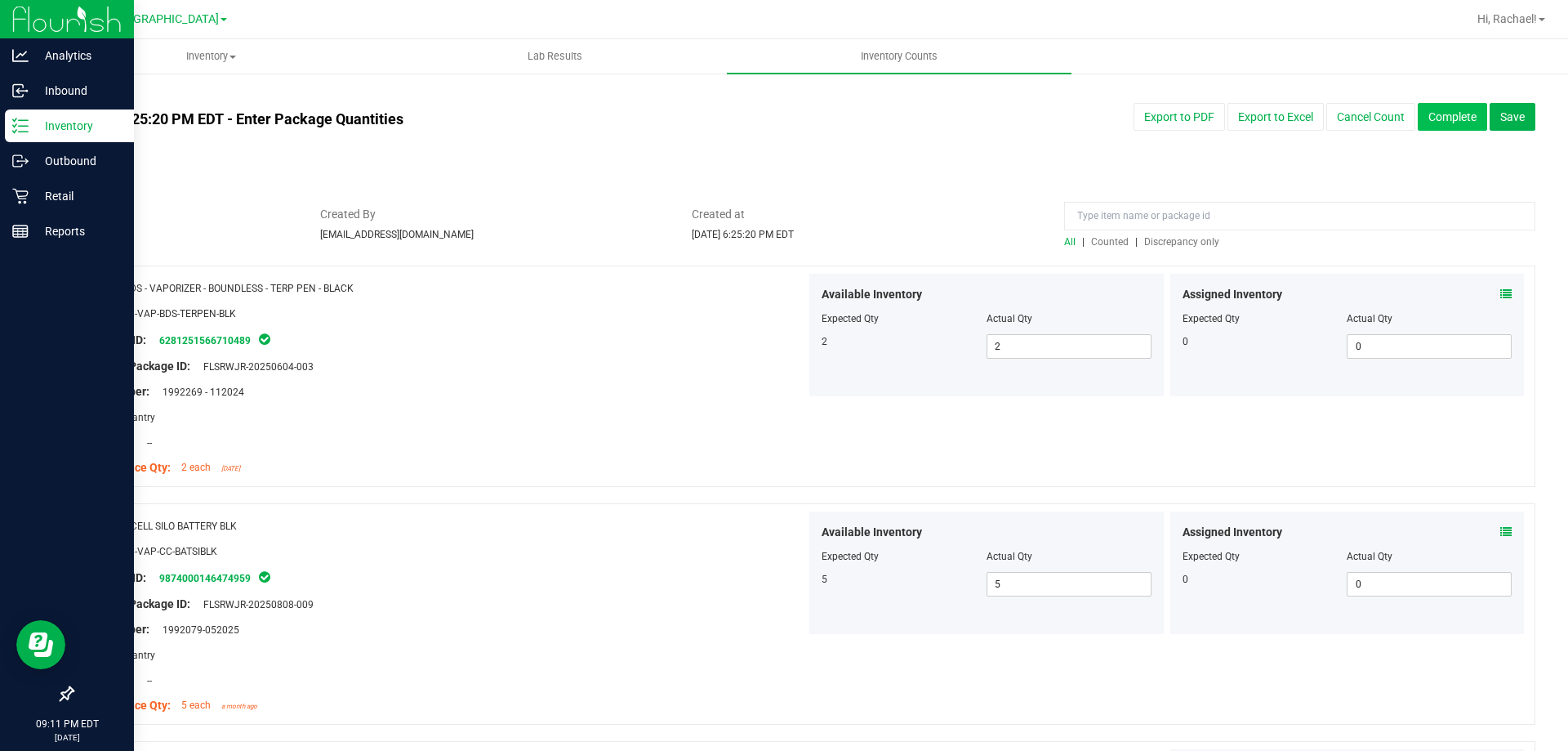
click at [781, 117] on button "Complete" at bounding box center [1452, 117] width 69 height 28
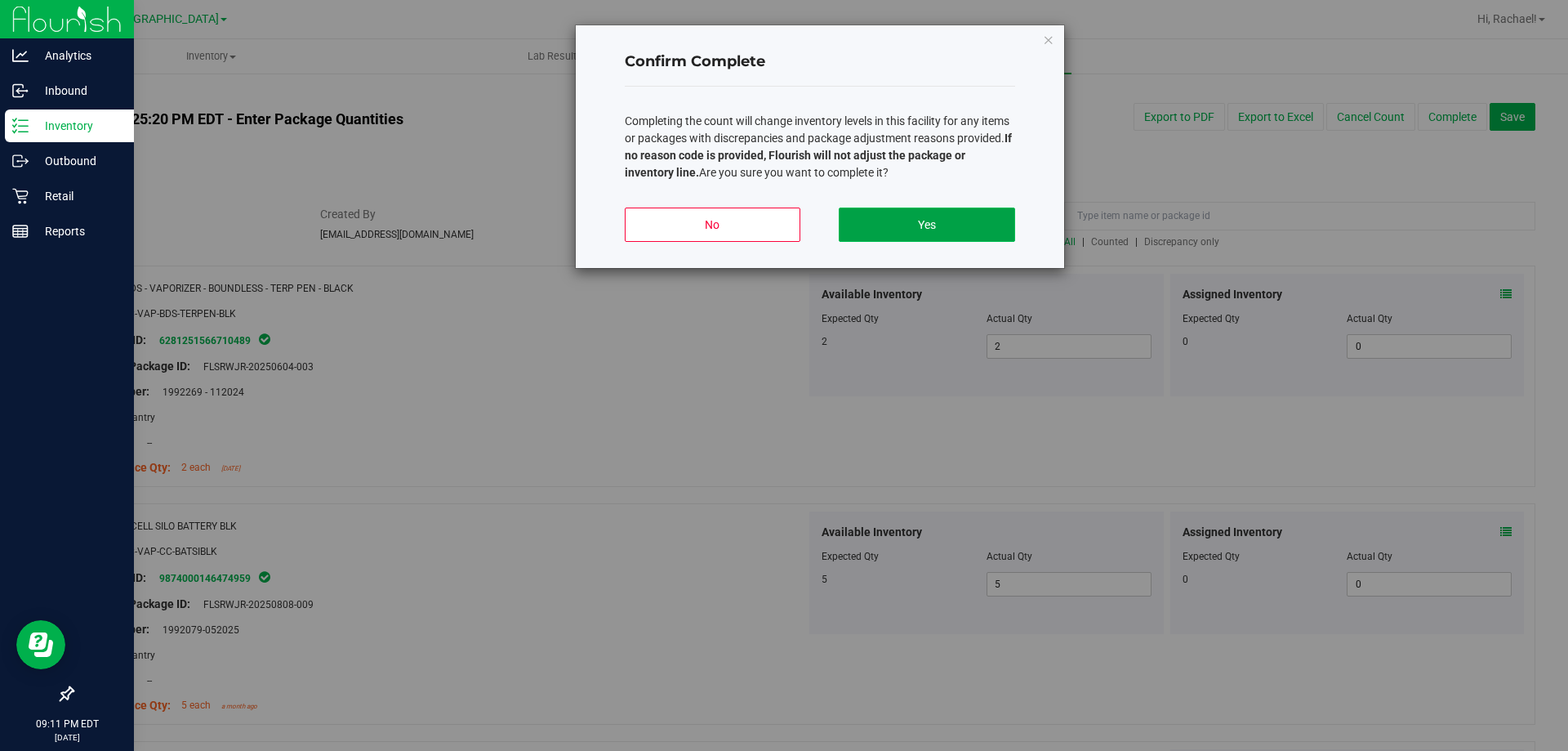
click at [781, 229] on button "Yes" at bounding box center [926, 224] width 176 height 34
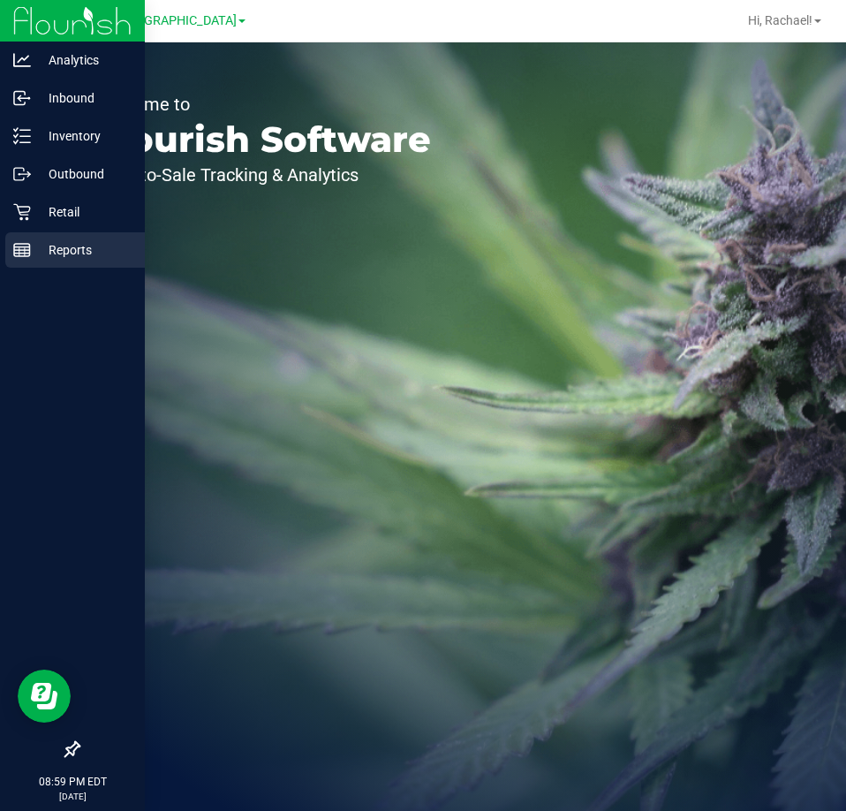
click at [72, 250] on p "Reports" at bounding box center [84, 249] width 106 height 21
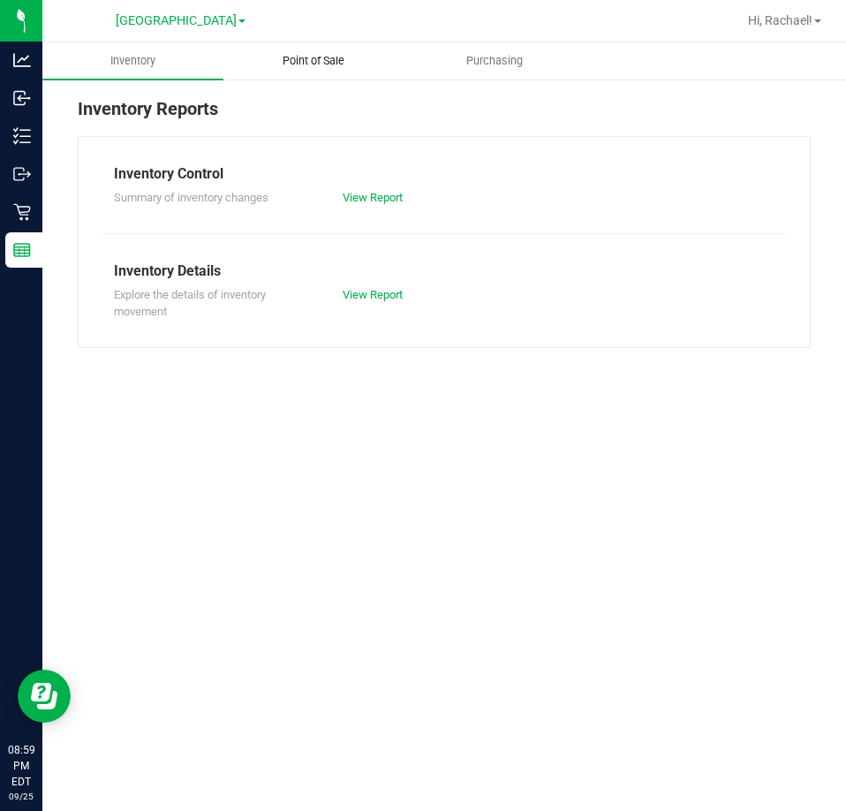
click at [322, 59] on span "Point of Sale" at bounding box center [314, 61] width 110 height 16
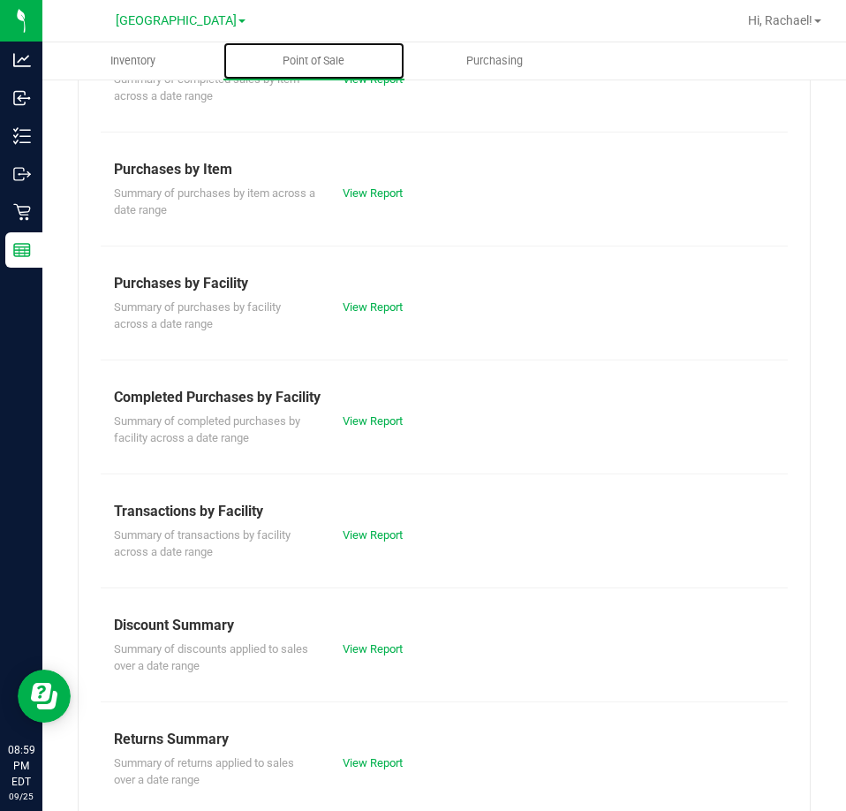
scroll to position [238, 0]
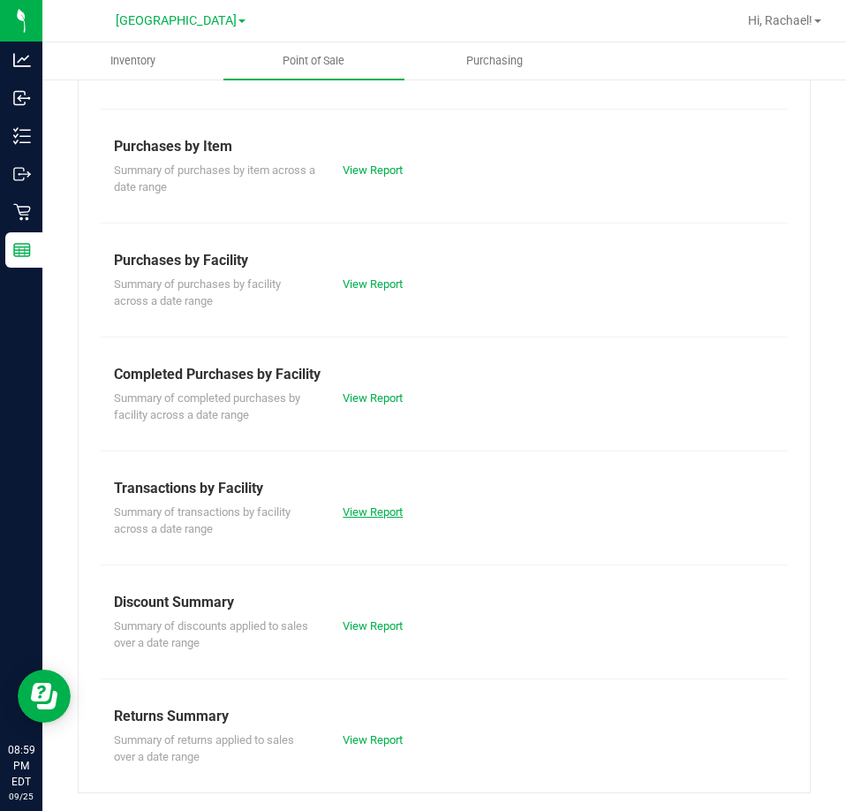
click at [363, 513] on link "View Report" at bounding box center [373, 511] width 60 height 13
